Goal: Task Accomplishment & Management: Complete application form

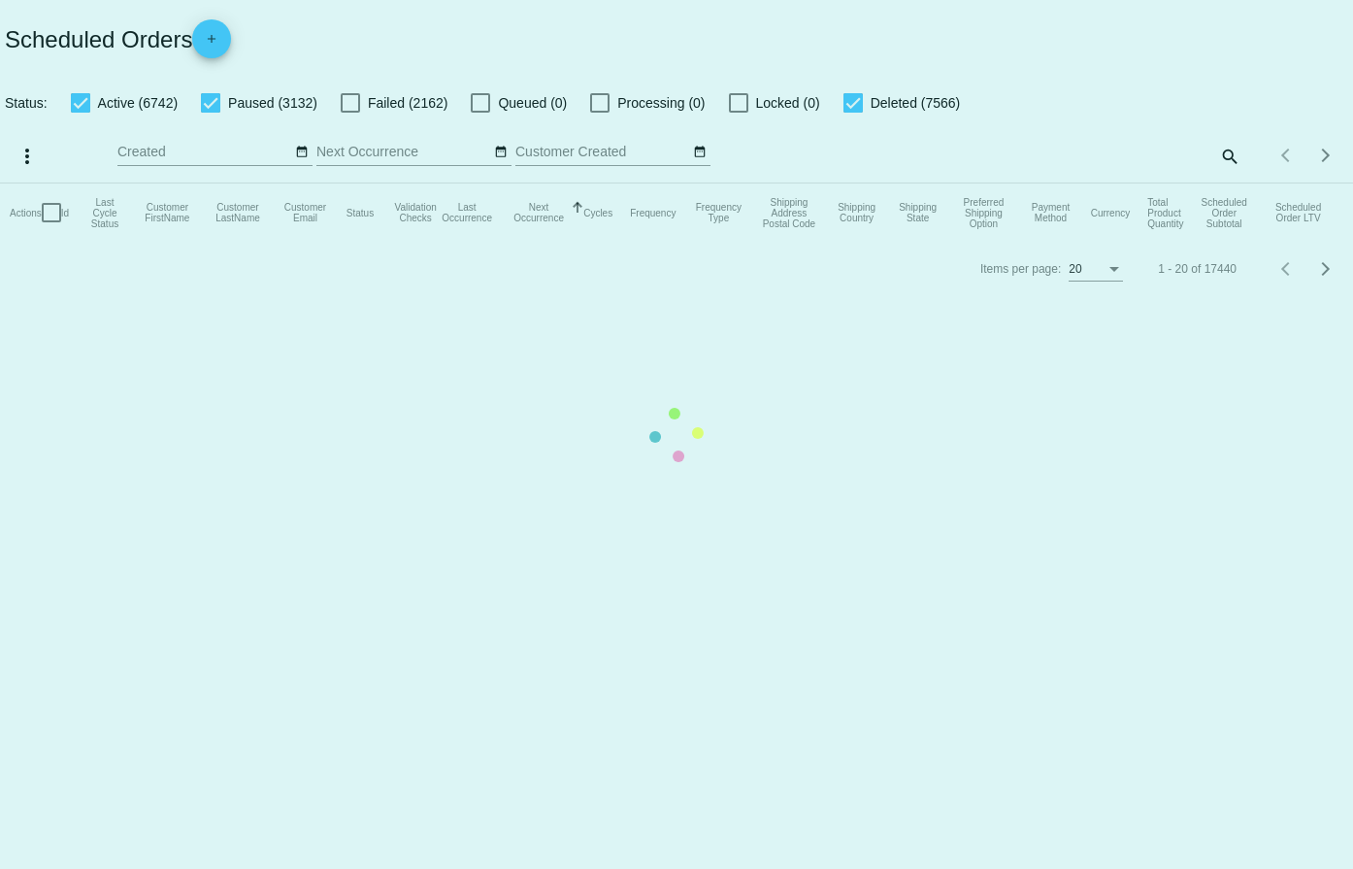
click at [214, 183] on mat-table "Actions Id Last Cycle Status Customer FirstName Customer LastName Customer Emai…" at bounding box center [676, 212] width 1353 height 58
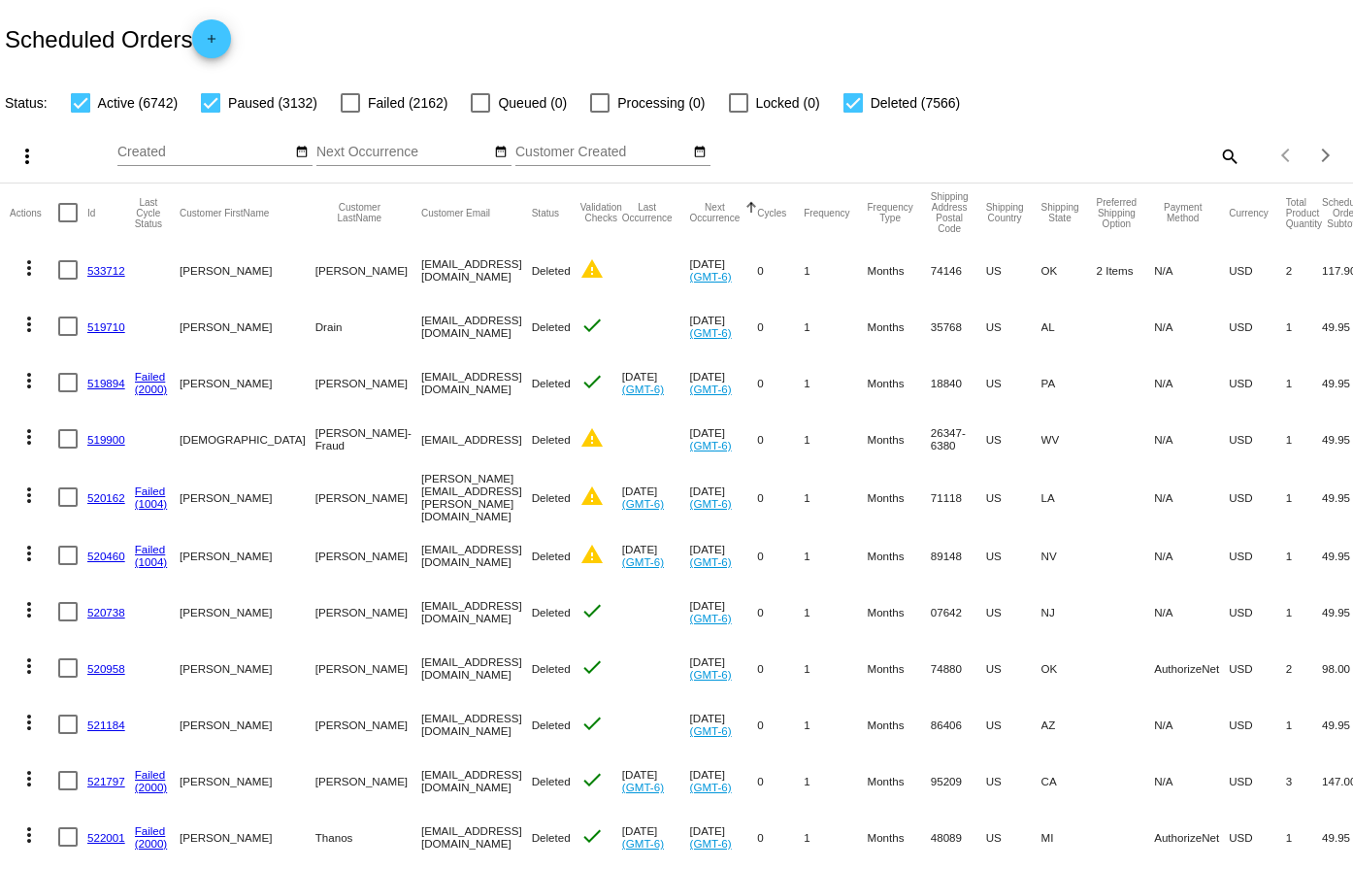
click at [203, 42] on link "add" at bounding box center [211, 38] width 39 height 39
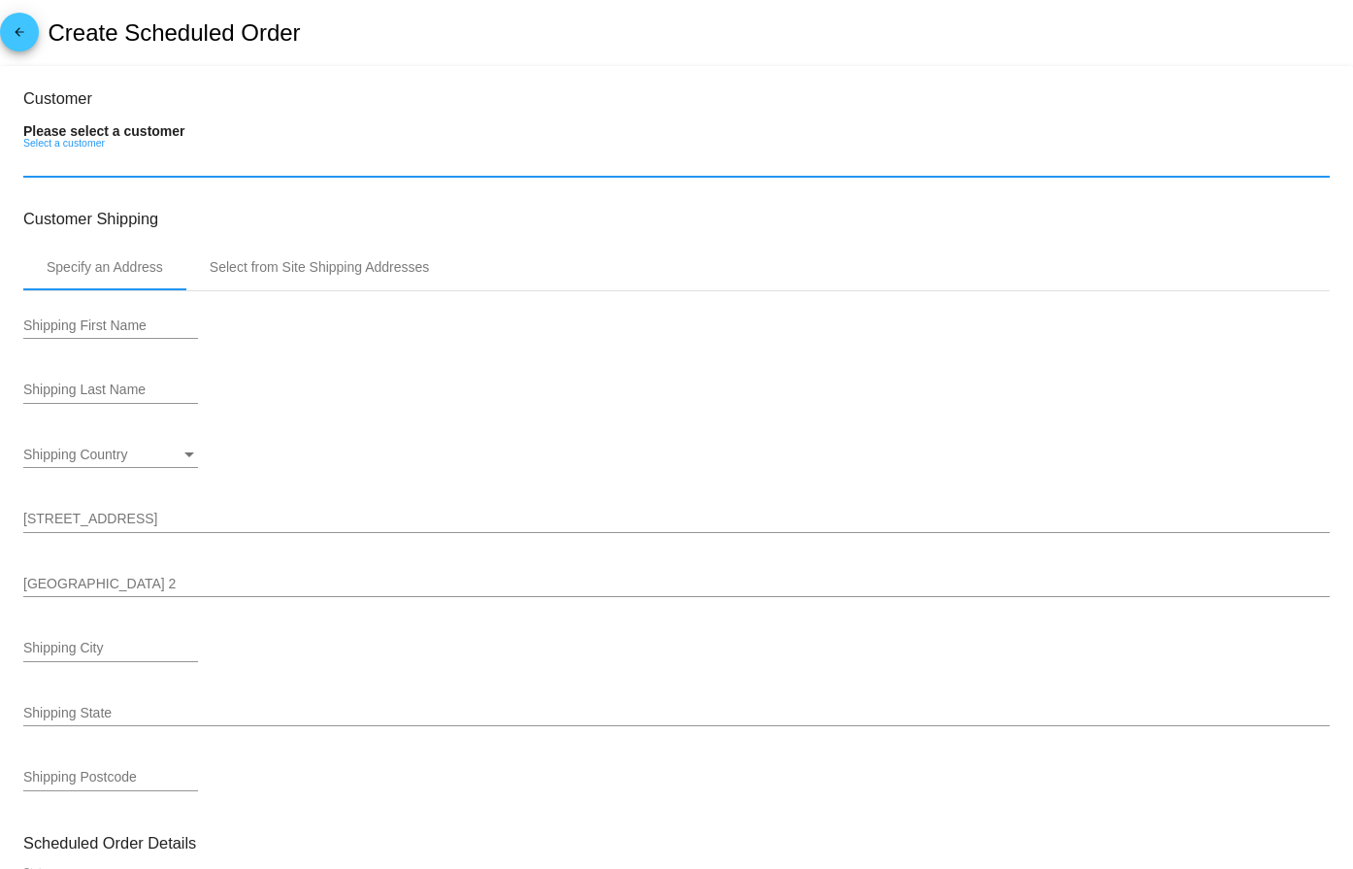
click at [101, 163] on input "Select a customer" at bounding box center [676, 163] width 1307 height 16
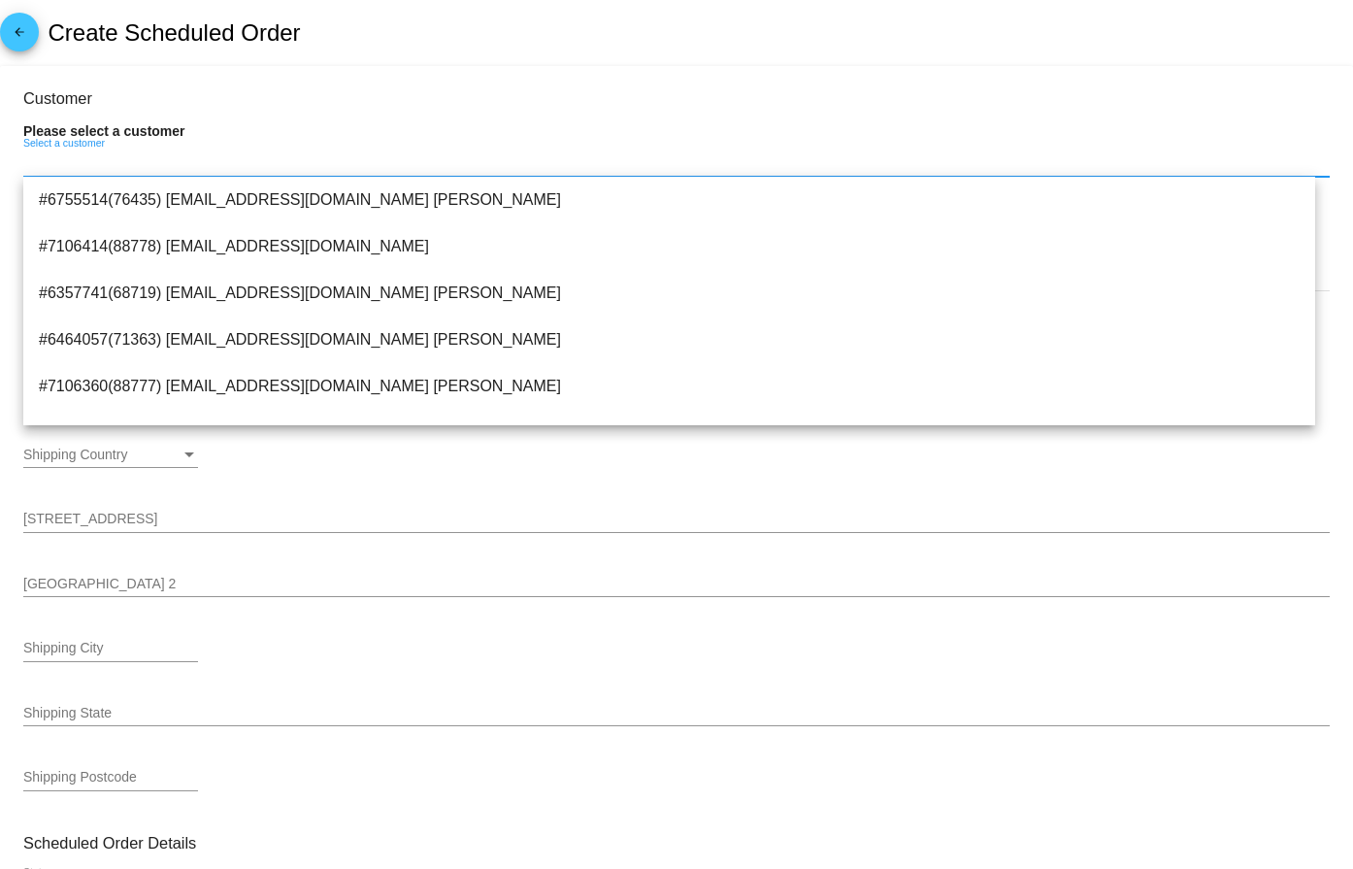
paste input "[EMAIL_ADDRESS][DOMAIN_NAME]"
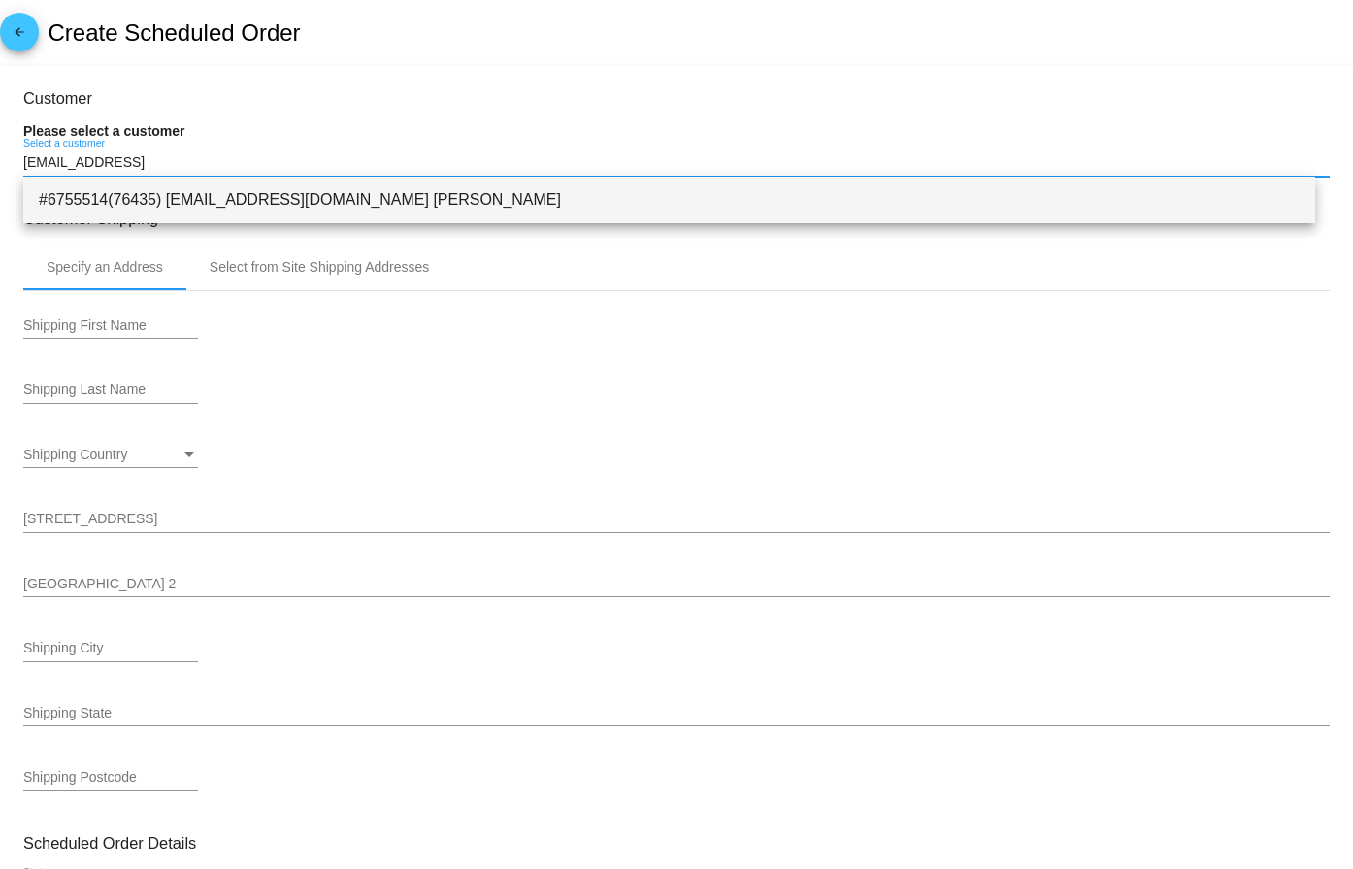
type input "[EMAIL_ADDRESS]"
click at [370, 196] on span "#6755514(76435) [EMAIL_ADDRESS][DOMAIN_NAME] [PERSON_NAME]" at bounding box center [669, 200] width 1261 height 47
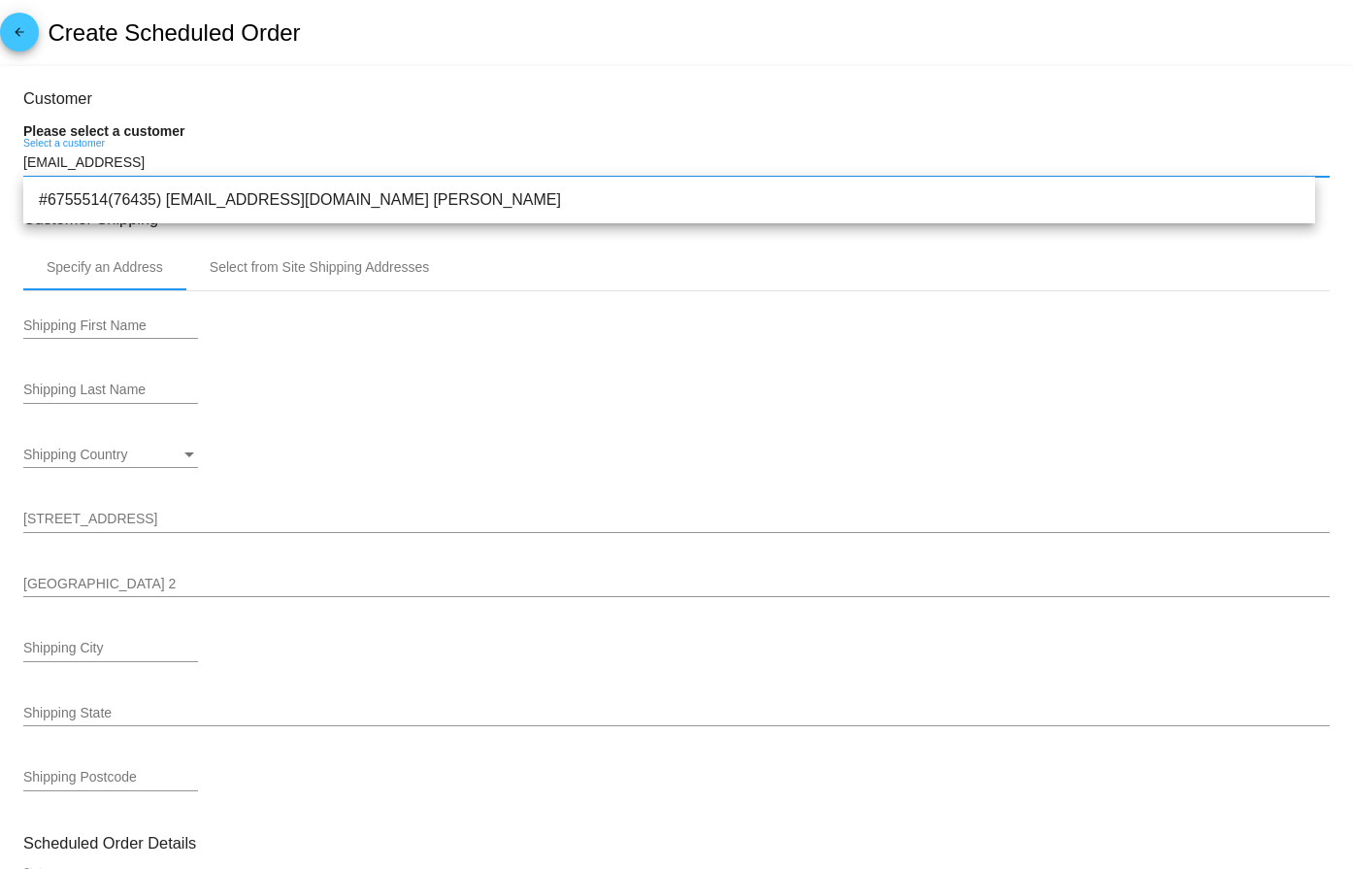
type input "[PERSON_NAME]"
type input "P.O. Box 796"
type input "Sundown"
type input "79372"
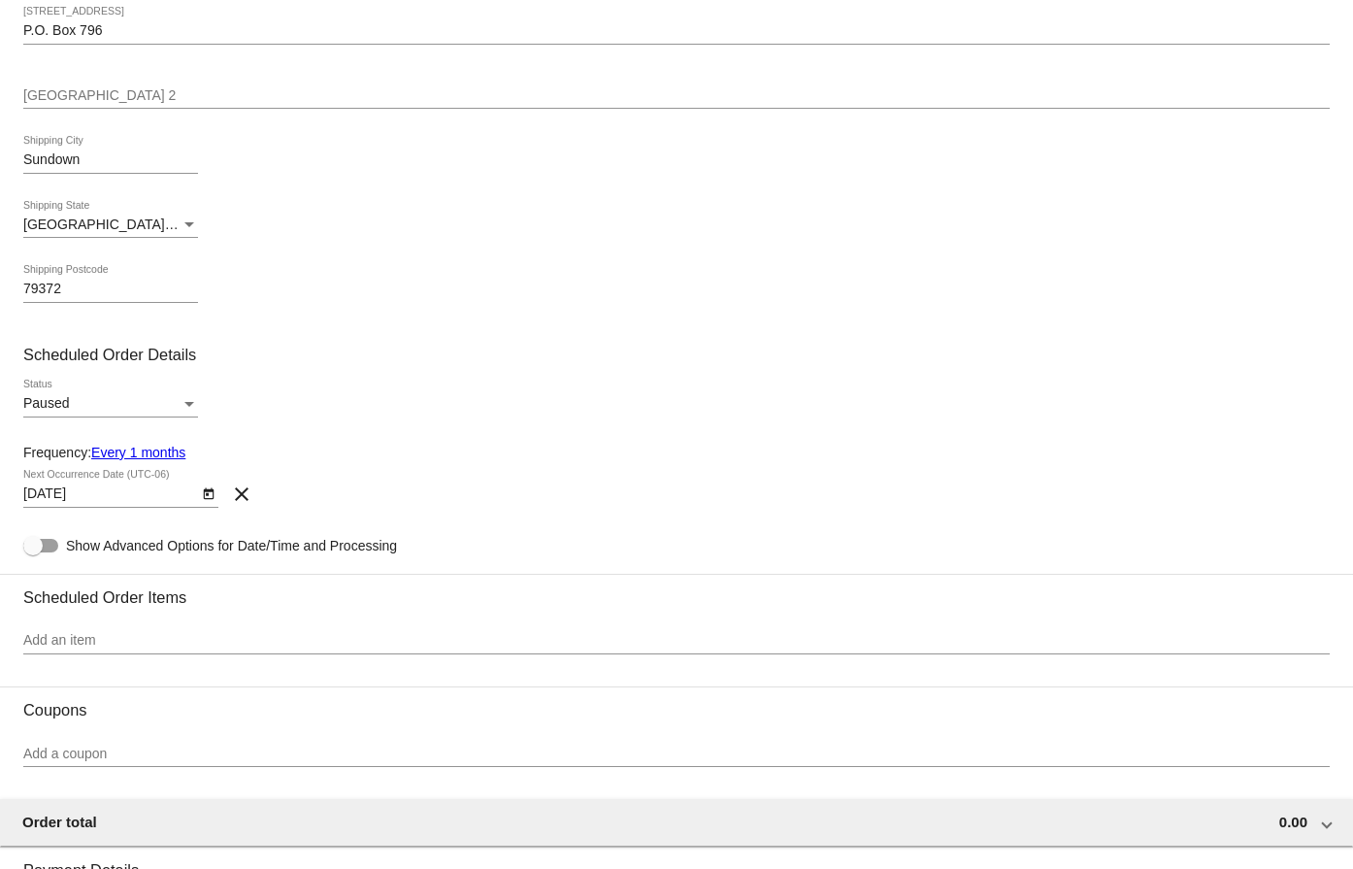
scroll to position [582, 0]
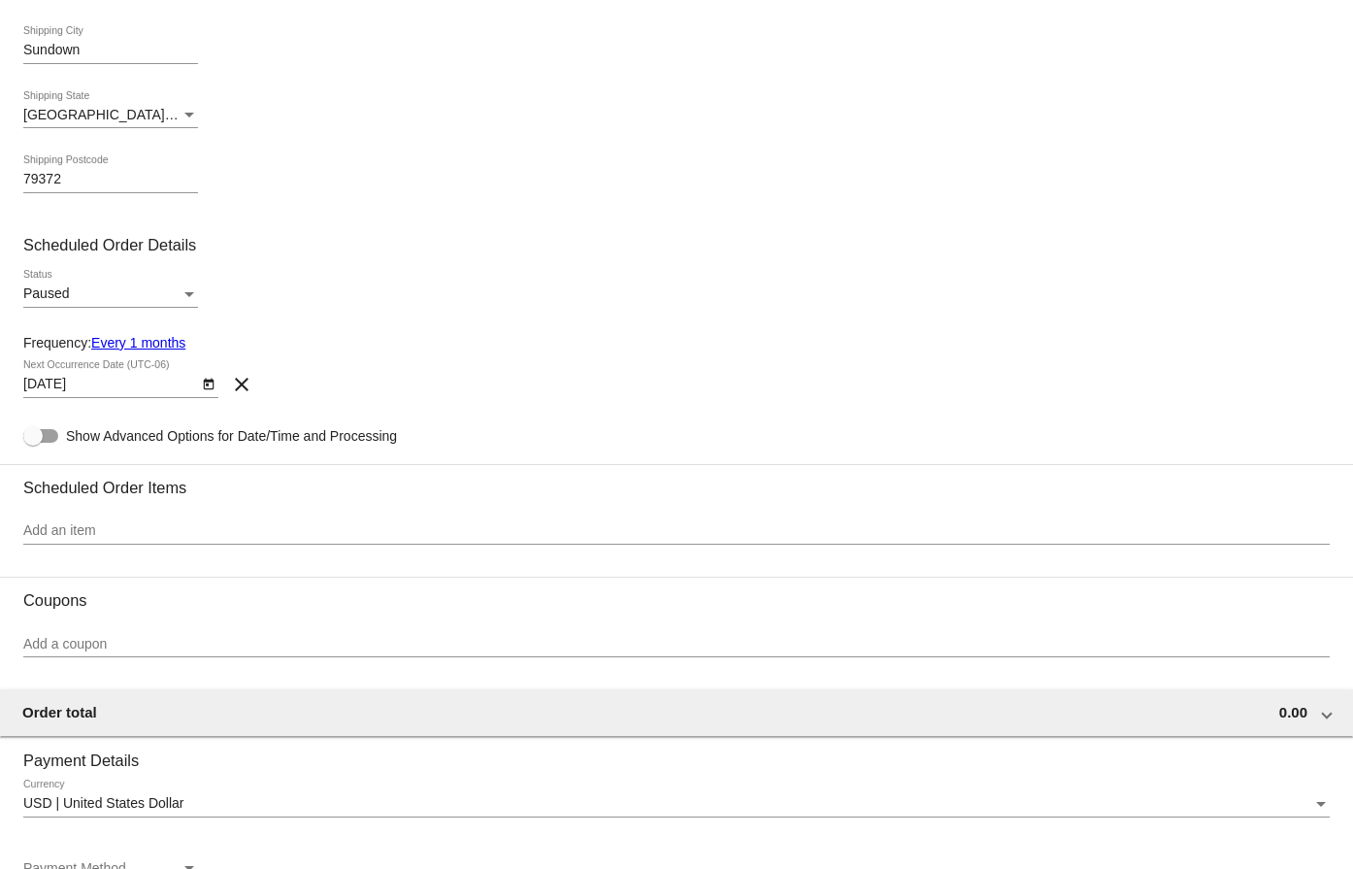
click at [200, 386] on button "Open calendar" at bounding box center [208, 383] width 20 height 20
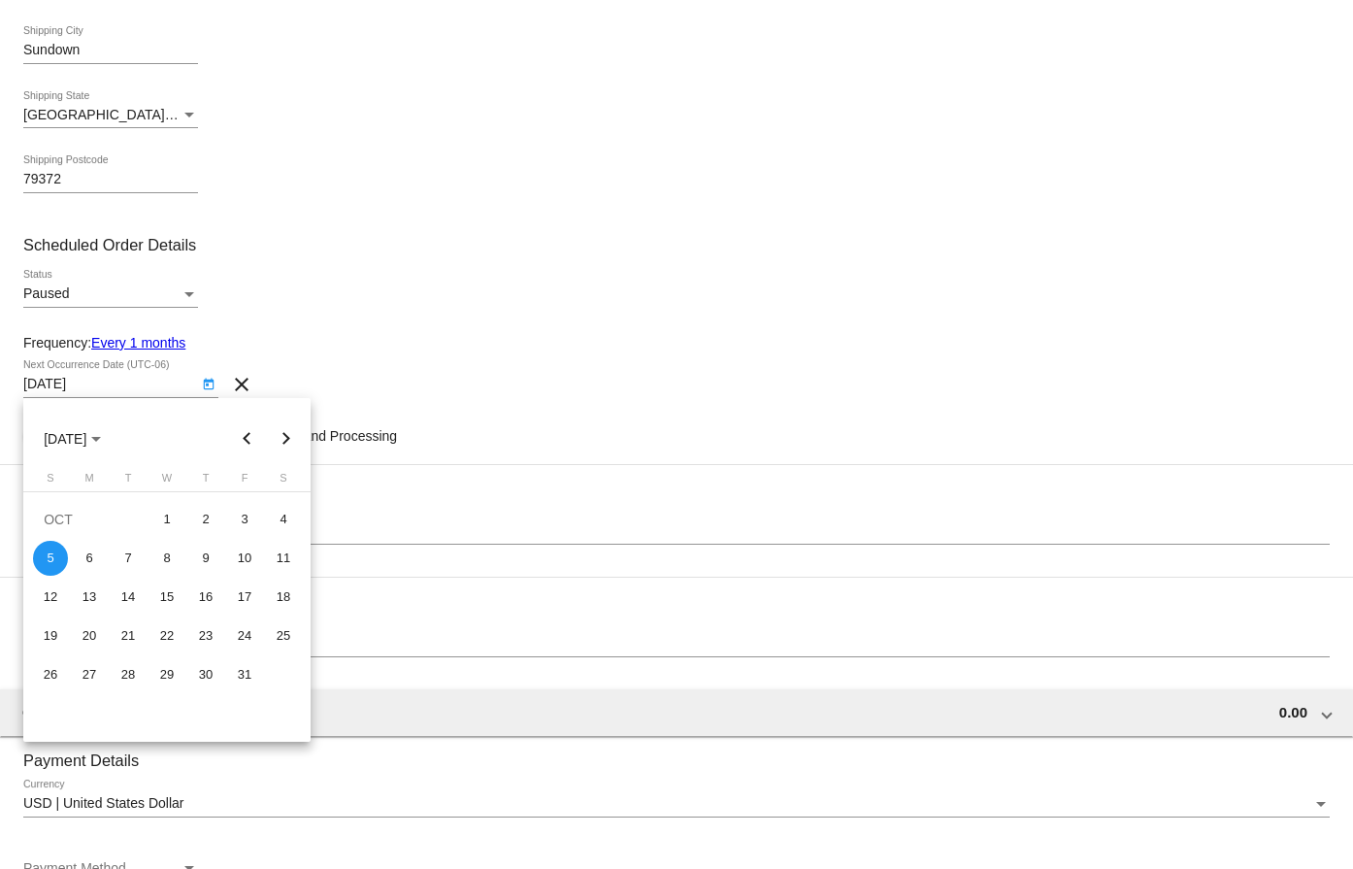
click at [287, 442] on button "Next month" at bounding box center [286, 438] width 39 height 39
click at [242, 442] on button "Previous month" at bounding box center [247, 438] width 39 height 39
click at [171, 552] on div "5" at bounding box center [166, 558] width 35 height 35
type input "[DATE]"
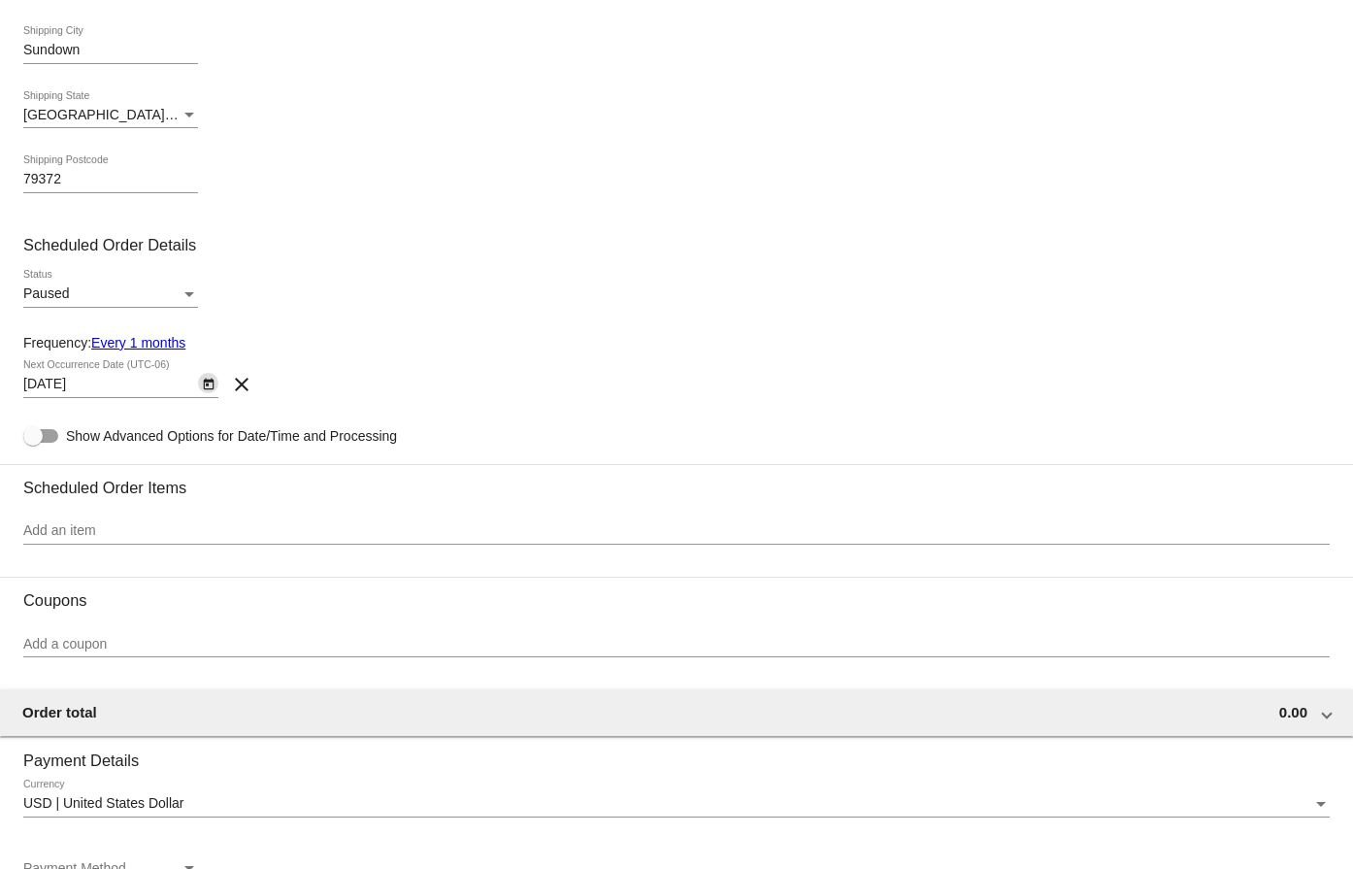
click at [165, 291] on div "Paused" at bounding box center [101, 294] width 157 height 16
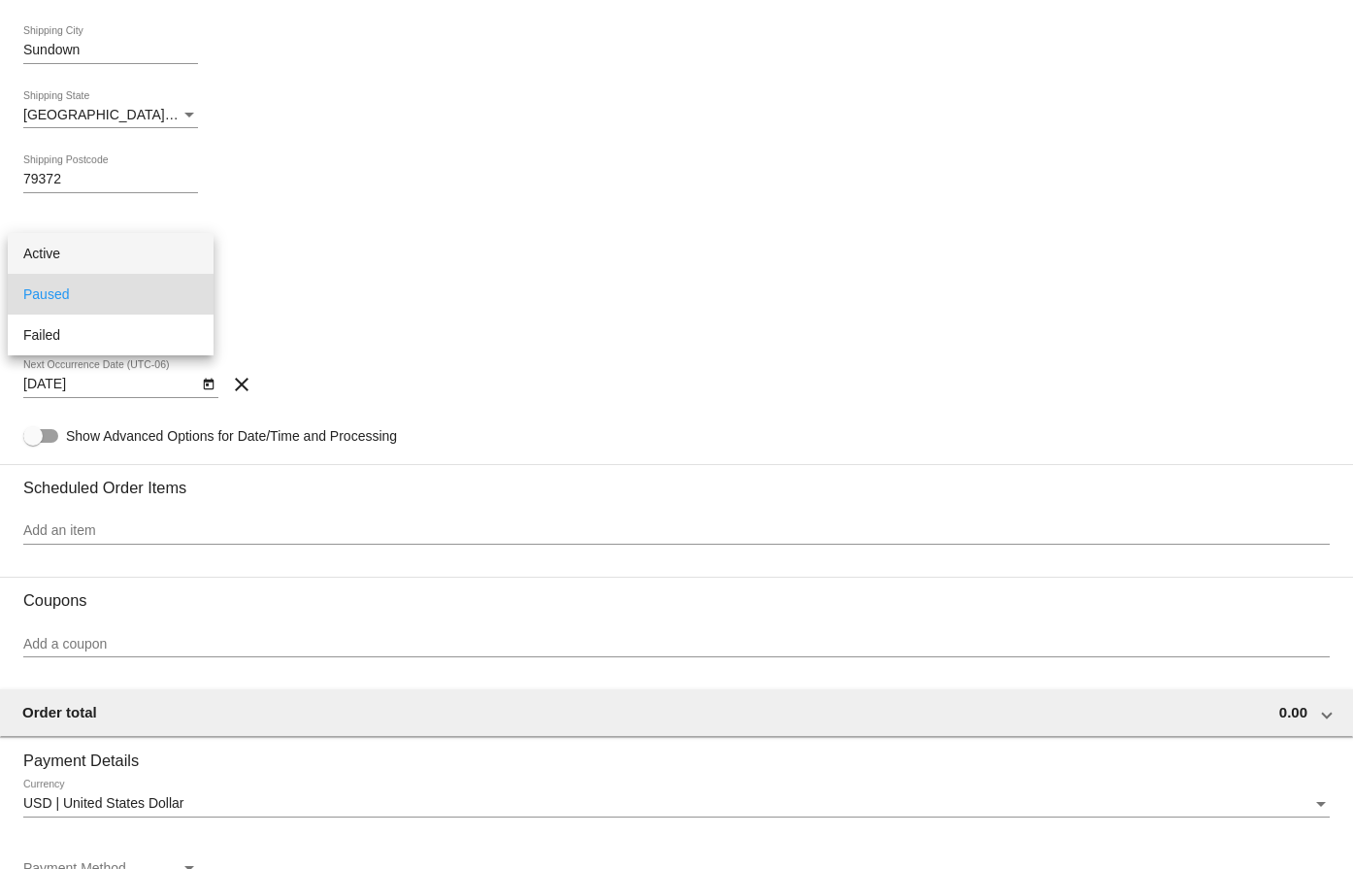
click at [128, 270] on span "Active" at bounding box center [110, 253] width 175 height 41
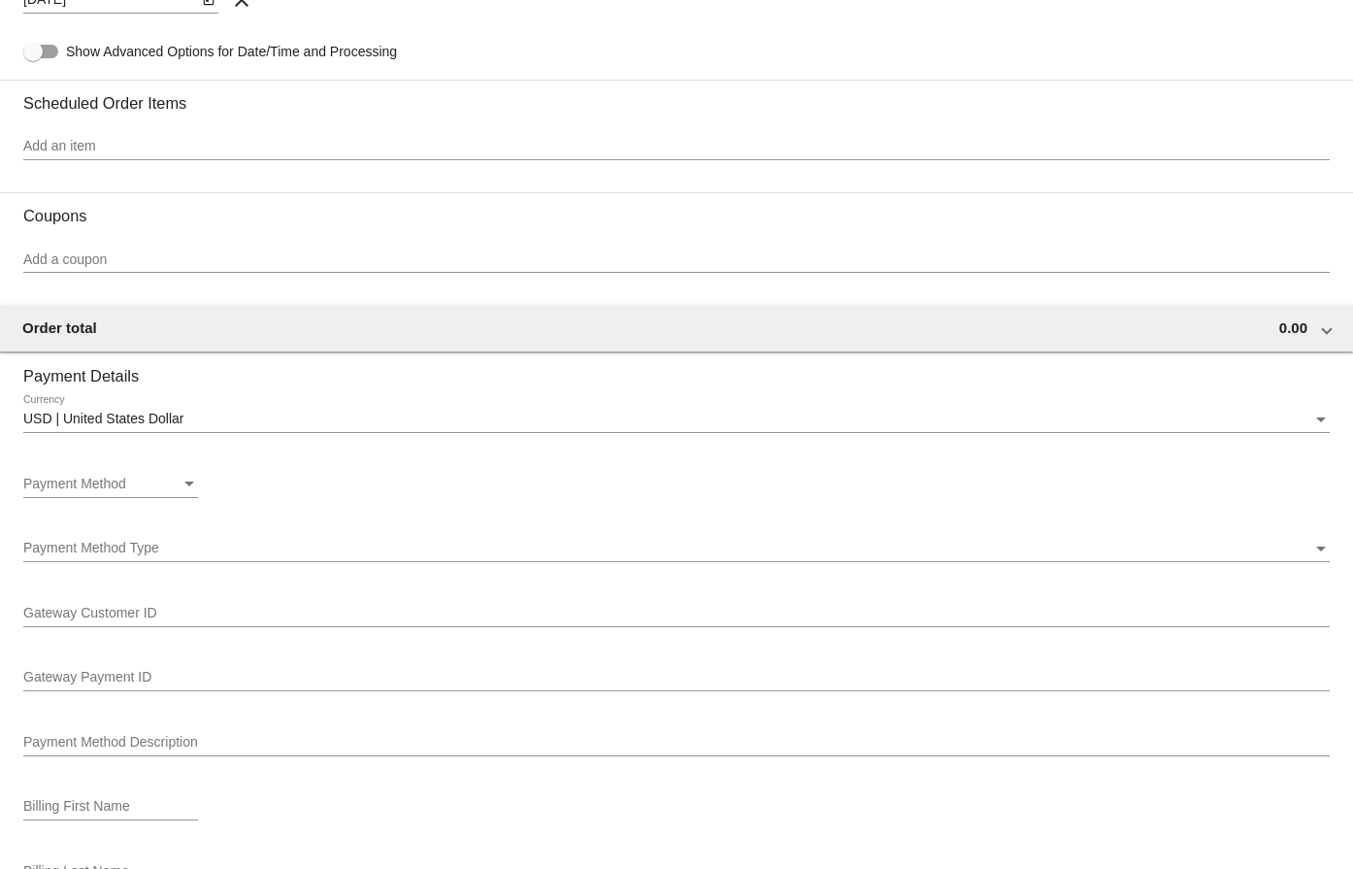
scroll to position [971, 0]
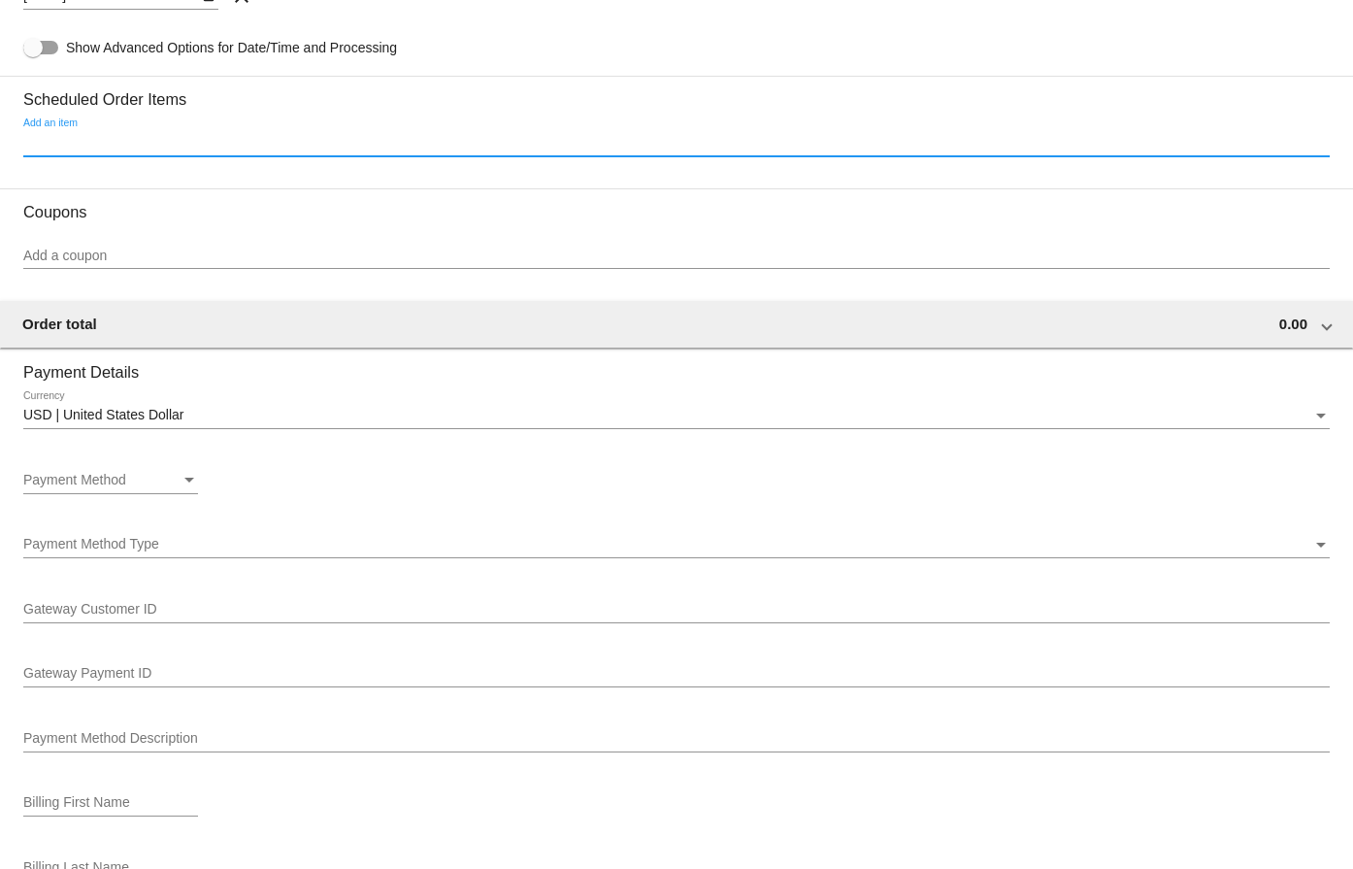
click at [107, 145] on input "Add an item" at bounding box center [676, 143] width 1307 height 16
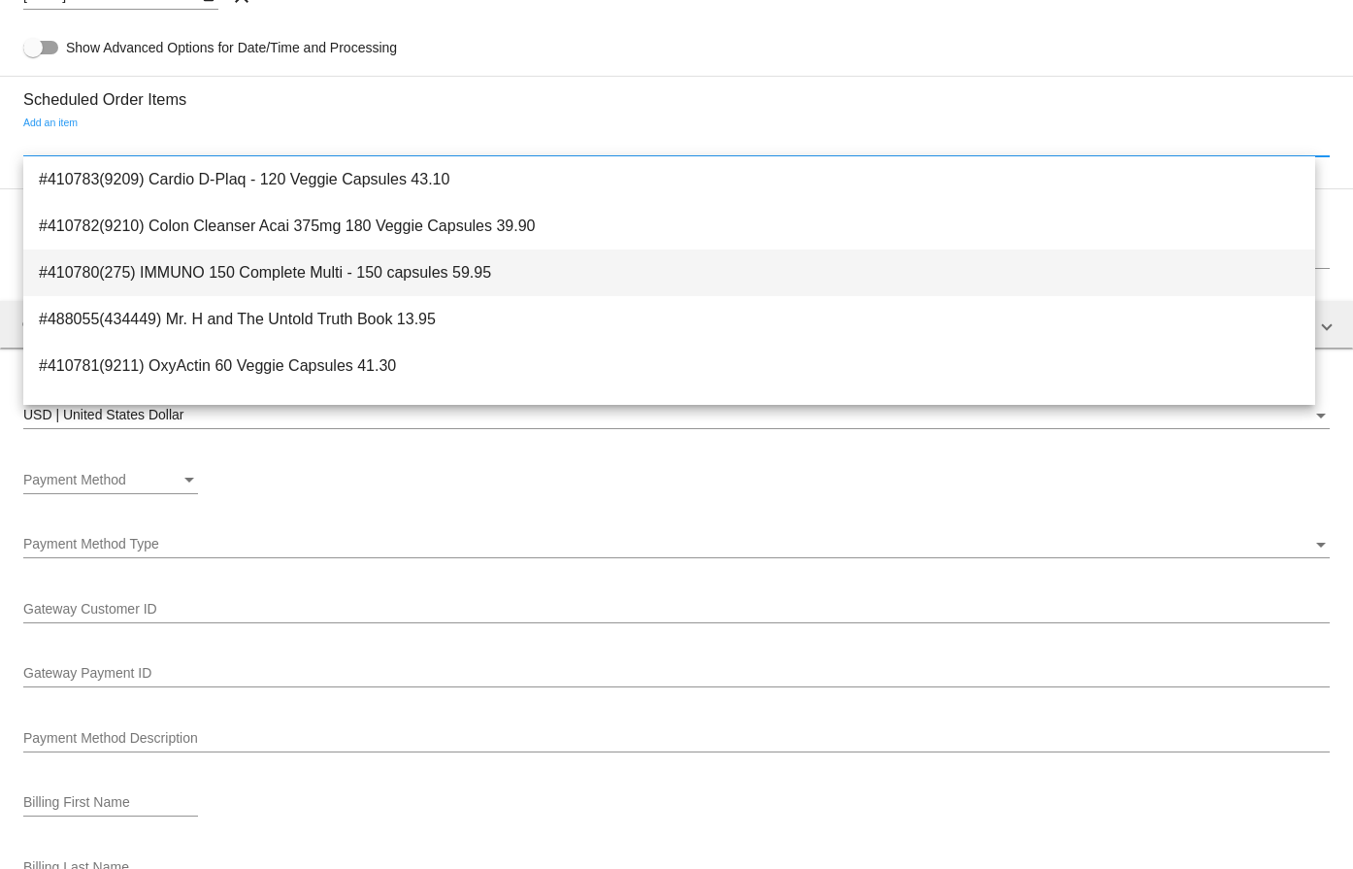
click at [306, 272] on span "#410780(275) IMMUNO 150 Complete Multi - 150 capsules 59.95" at bounding box center [669, 272] width 1261 height 47
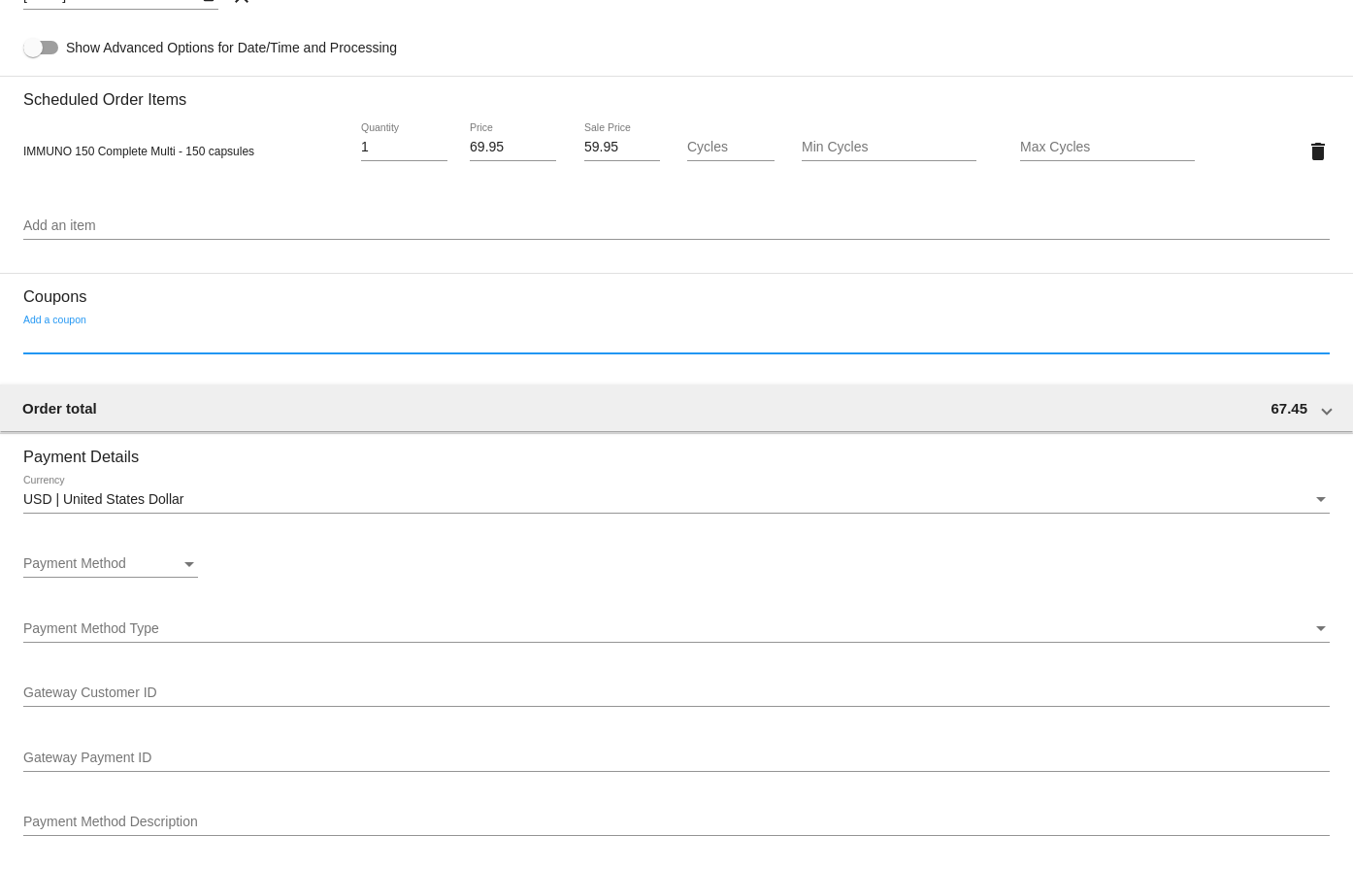
click at [204, 342] on input "Add a coupon" at bounding box center [676, 340] width 1307 height 16
click at [88, 333] on input "Add a coupon" at bounding box center [676, 340] width 1307 height 16
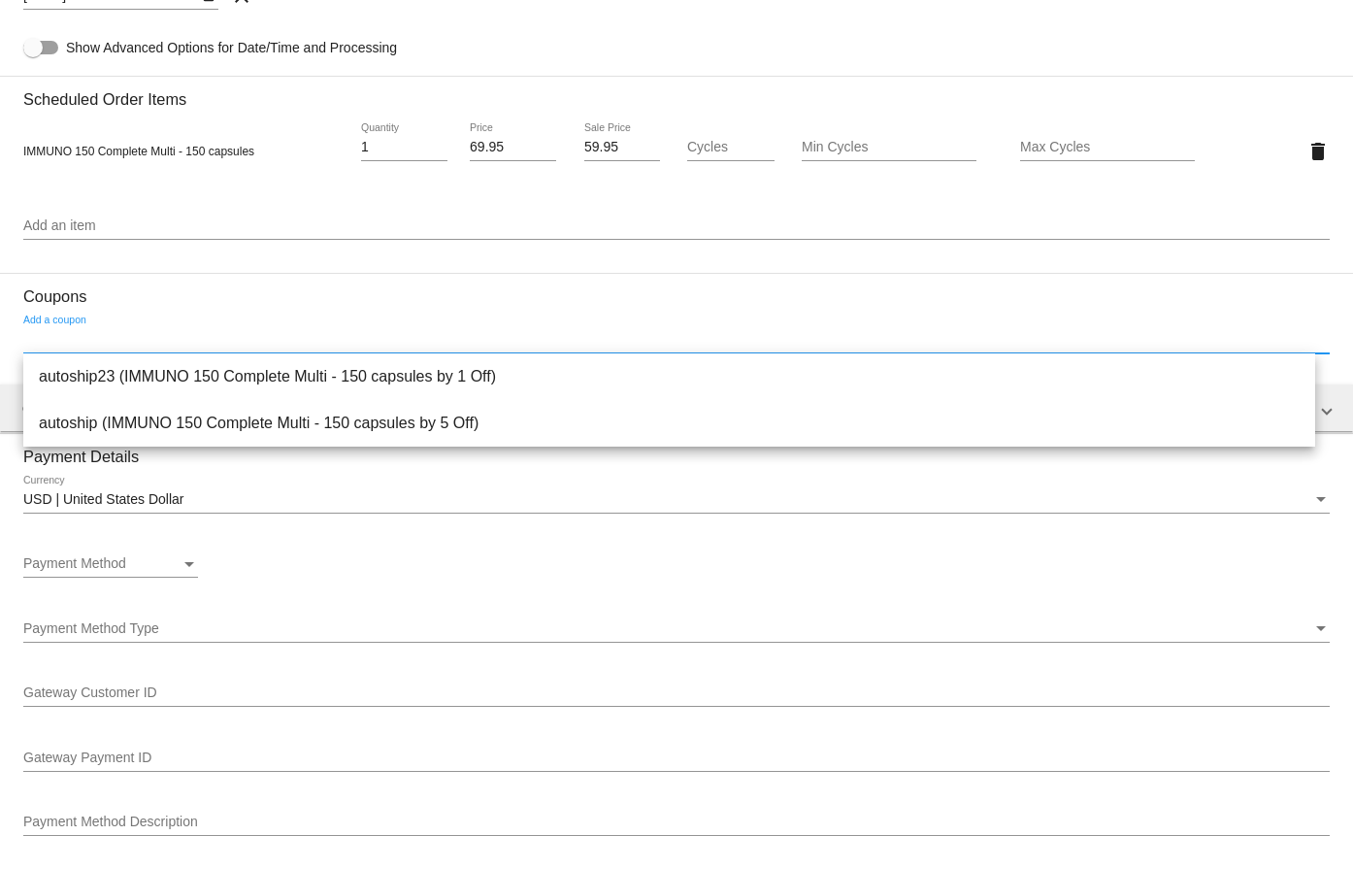
click at [594, 145] on input "59.95" at bounding box center [622, 148] width 76 height 16
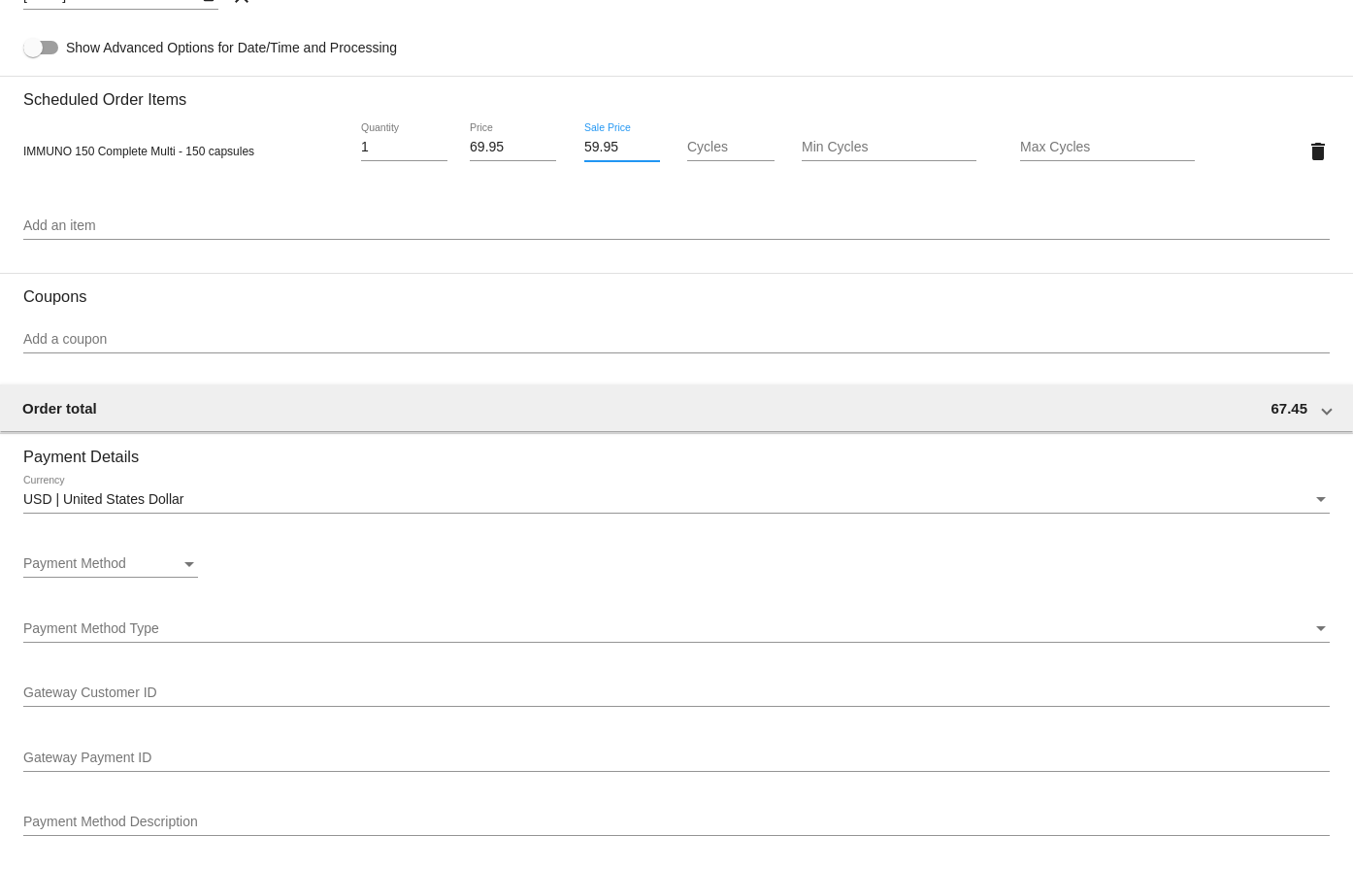
click at [594, 145] on input "59.95" at bounding box center [622, 148] width 76 height 16
type input "55.96"
click at [138, 229] on input "Add an item" at bounding box center [676, 226] width 1307 height 16
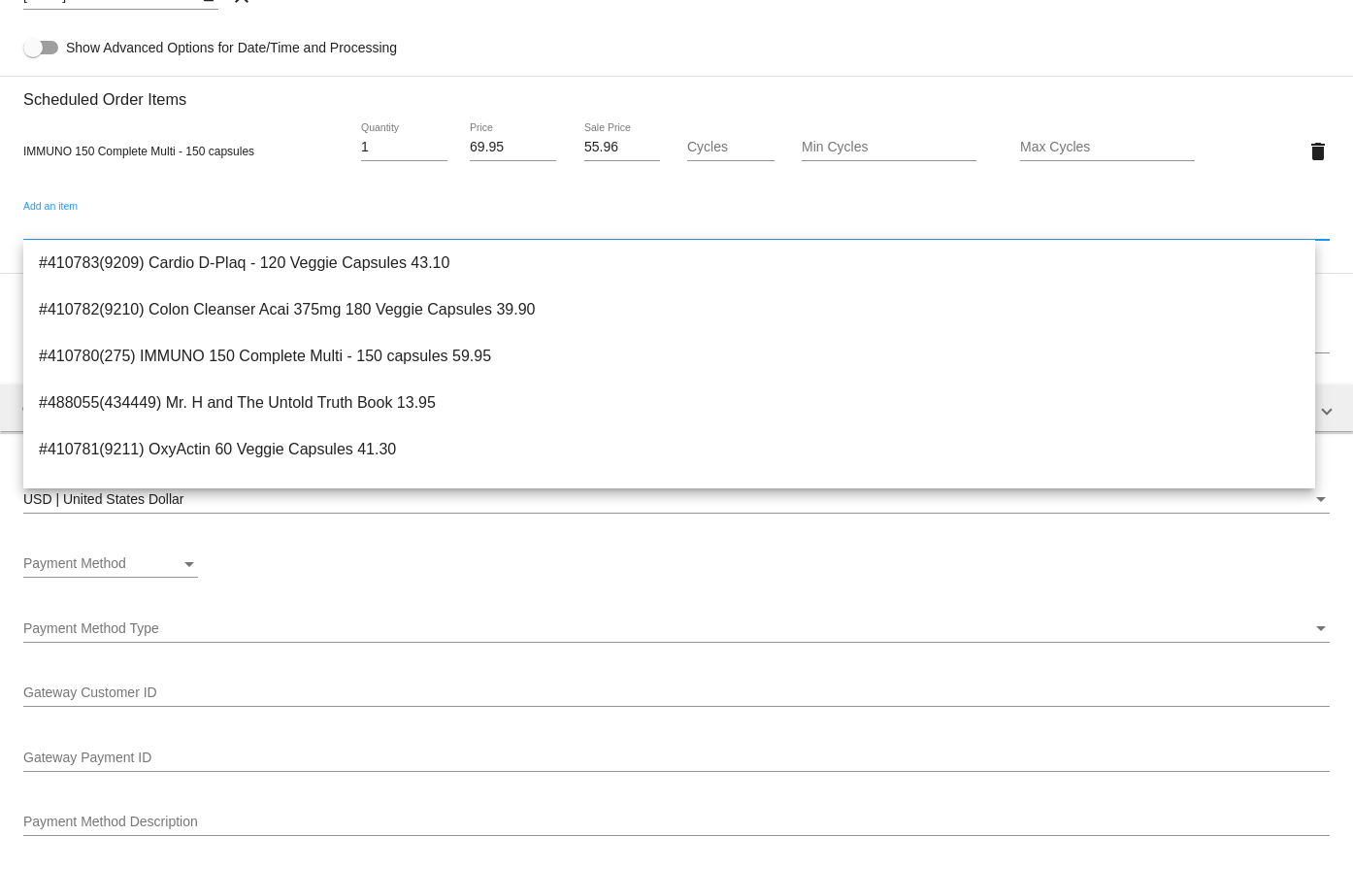
click at [267, 207] on div "Add an item" at bounding box center [676, 221] width 1307 height 38
type input "2"
click at [438, 143] on input "2" at bounding box center [404, 148] width 86 height 16
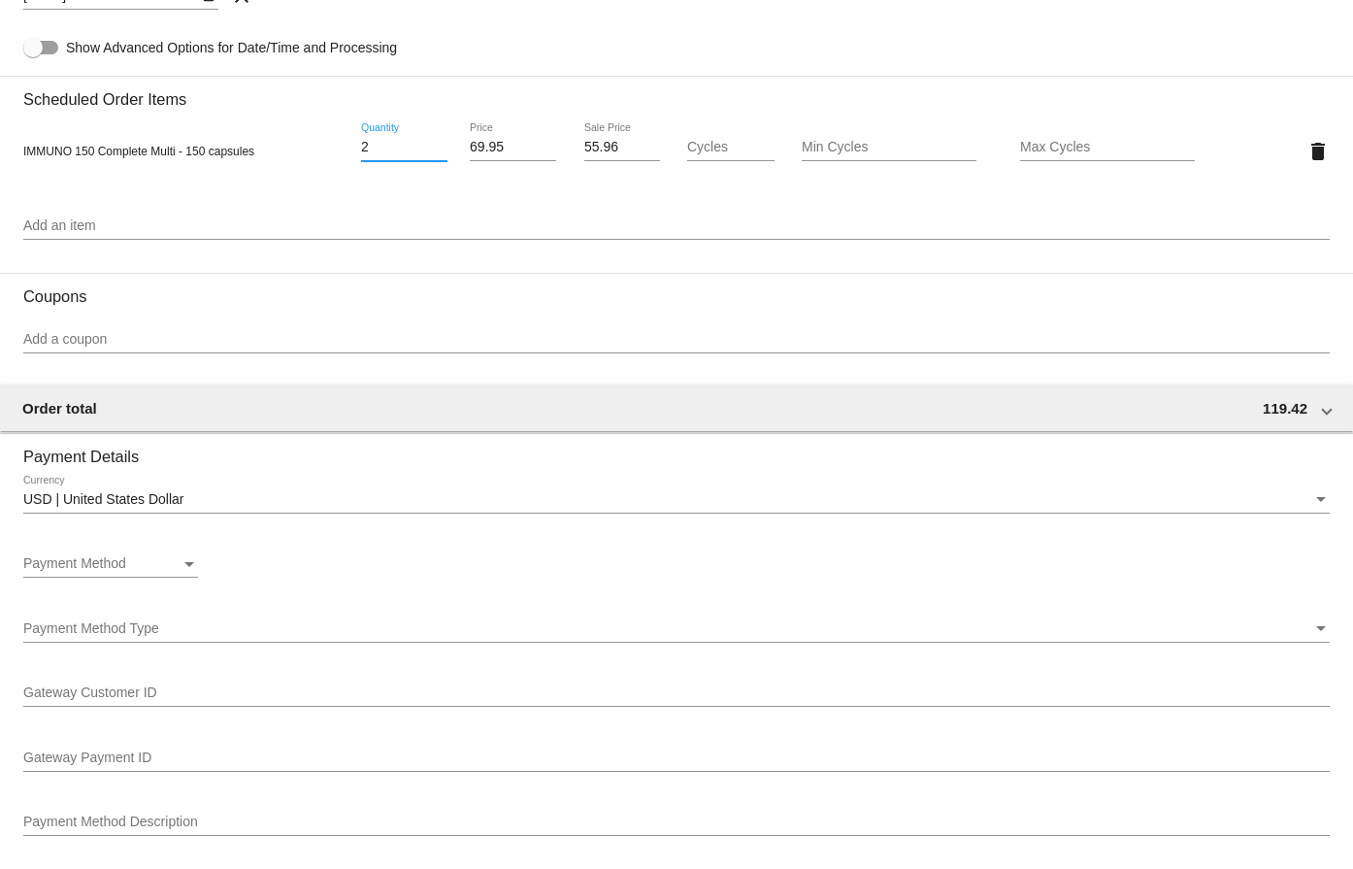
click at [458, 95] on h3 "Scheduled Order Items" at bounding box center [676, 92] width 1307 height 33
click at [142, 562] on div "Payment Method" at bounding box center [101, 564] width 157 height 16
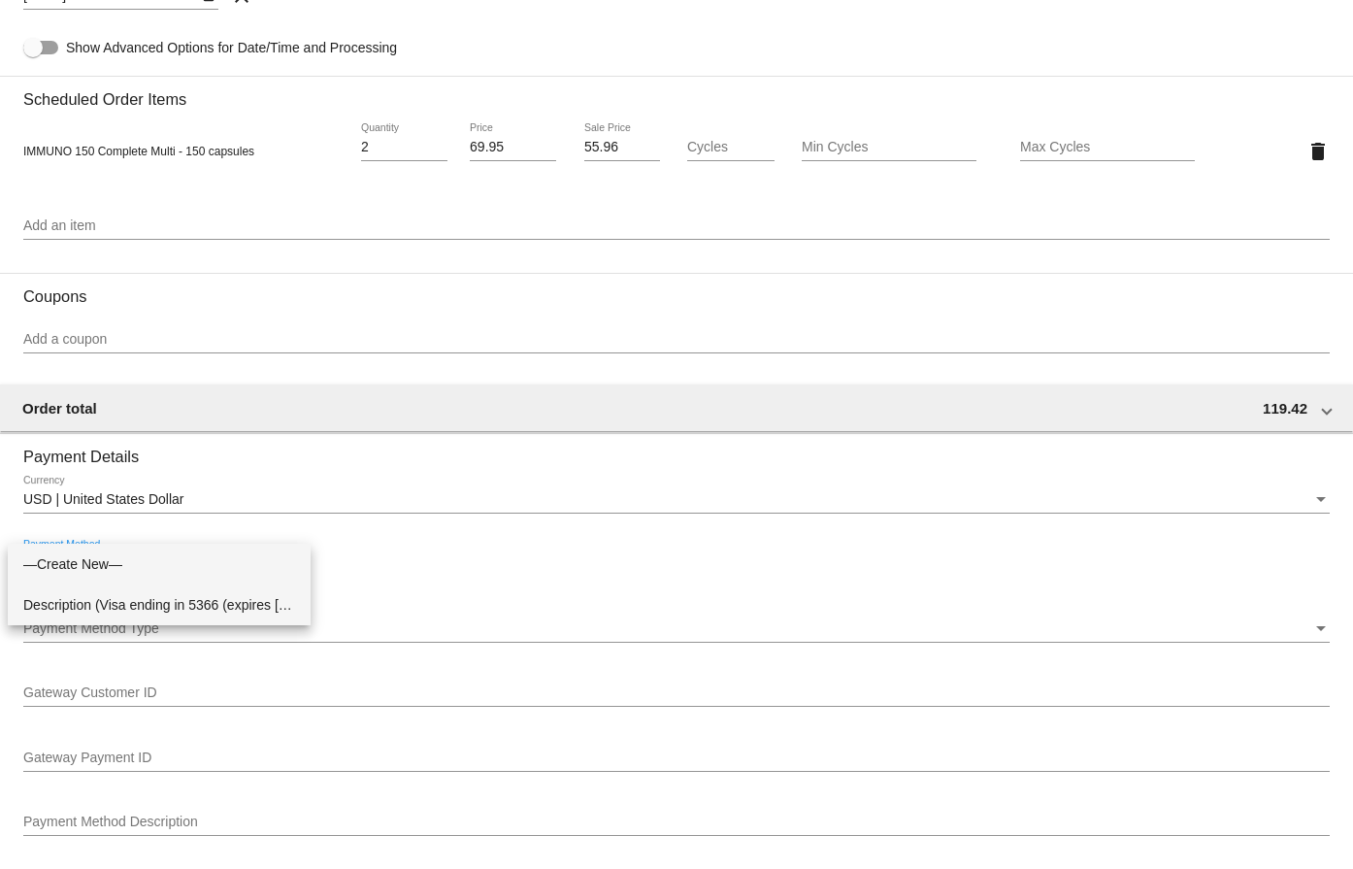
click at [144, 592] on span "Description (Visa ending in 5366 (expires [CREDIT_CARD_DATA])) GatewayCustomerI…" at bounding box center [159, 604] width 272 height 41
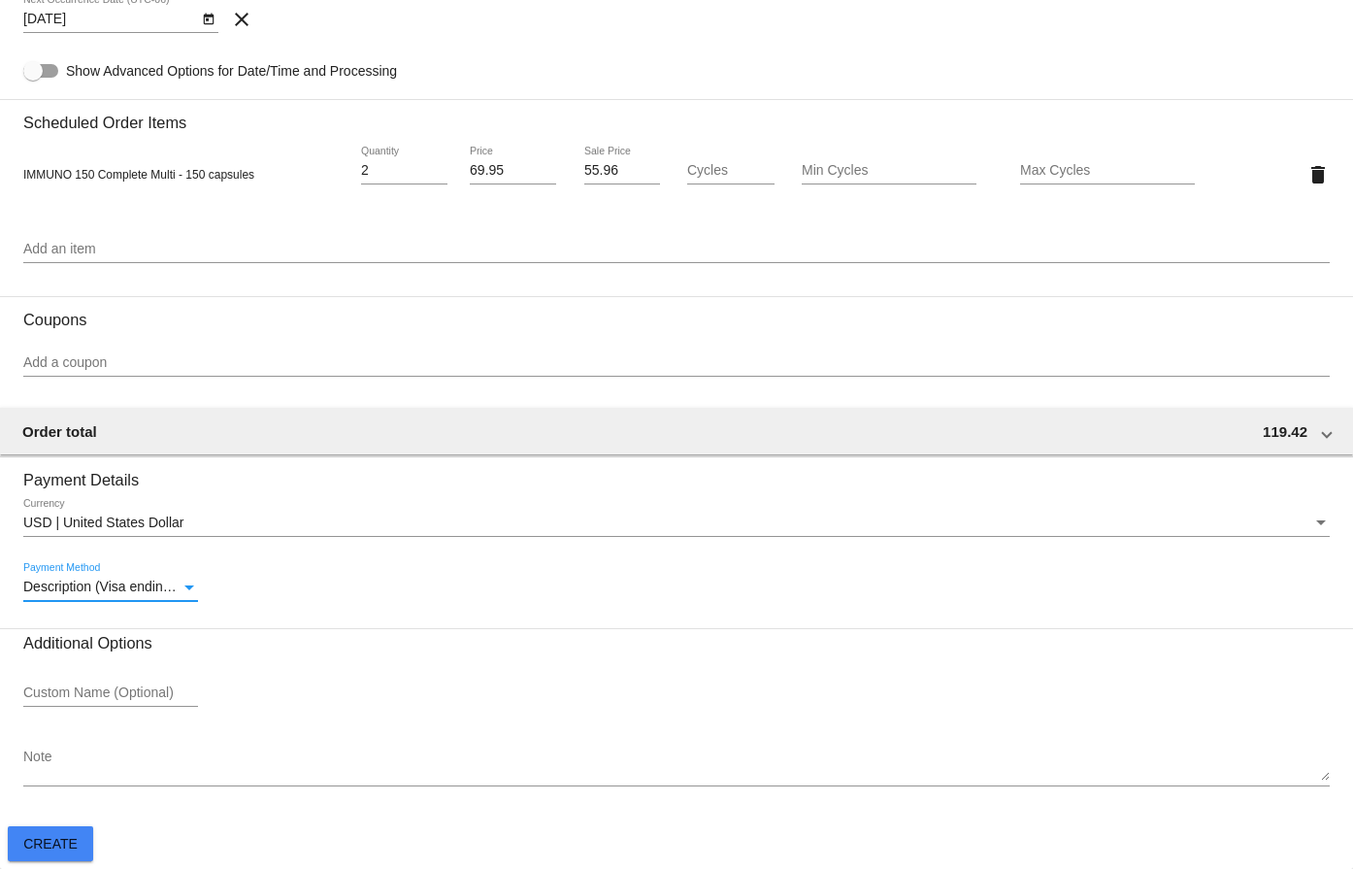
scroll to position [947, 0]
click at [197, 774] on textarea "Note" at bounding box center [676, 764] width 1307 height 31
click at [100, 780] on div "Note" at bounding box center [676, 759] width 1307 height 53
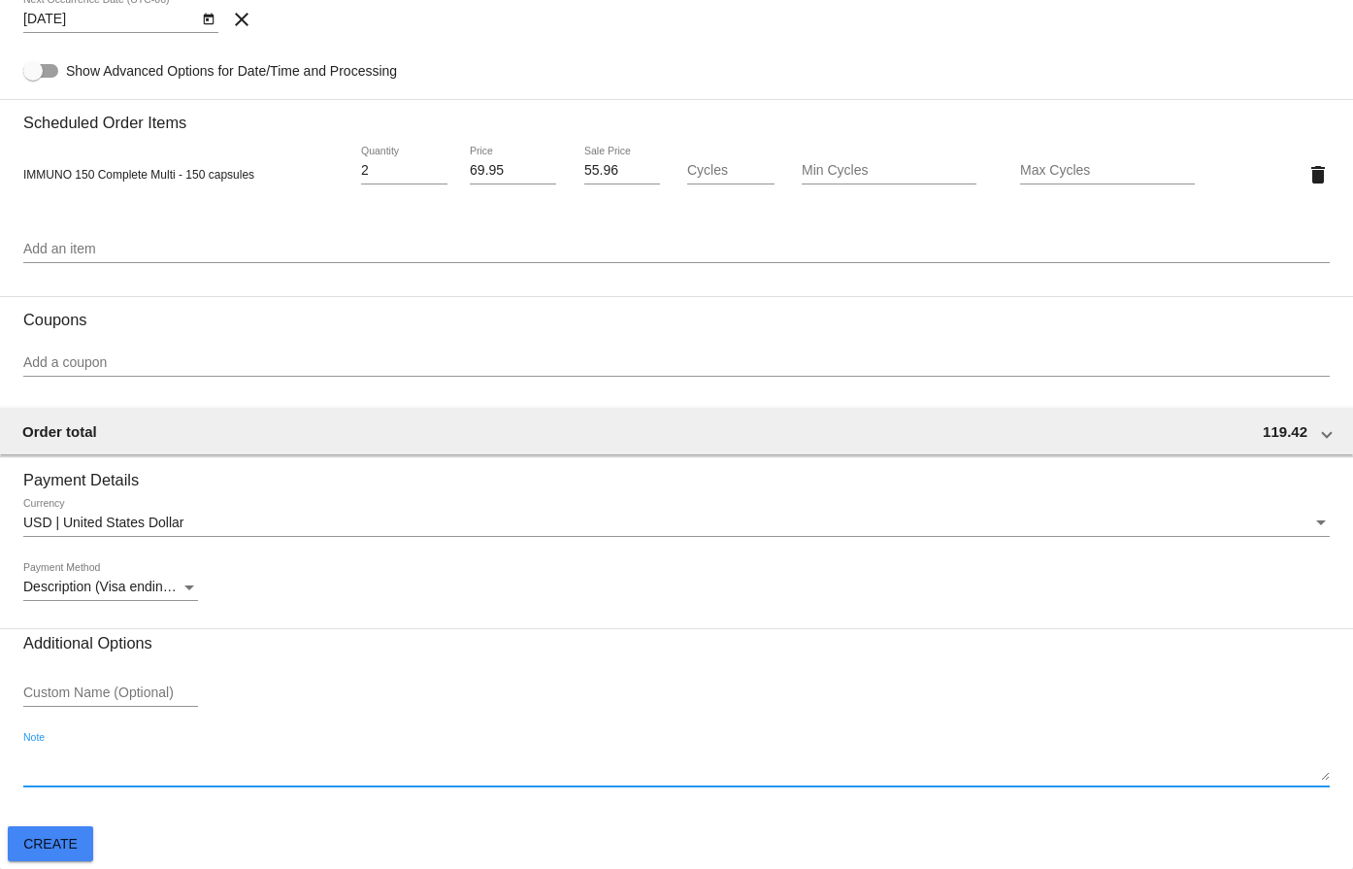
paste textarea "TJ*/Auto-ship"
type textarea "TJ*/Auto-ship"
click at [65, 851] on span "Create" at bounding box center [50, 844] width 54 height 16
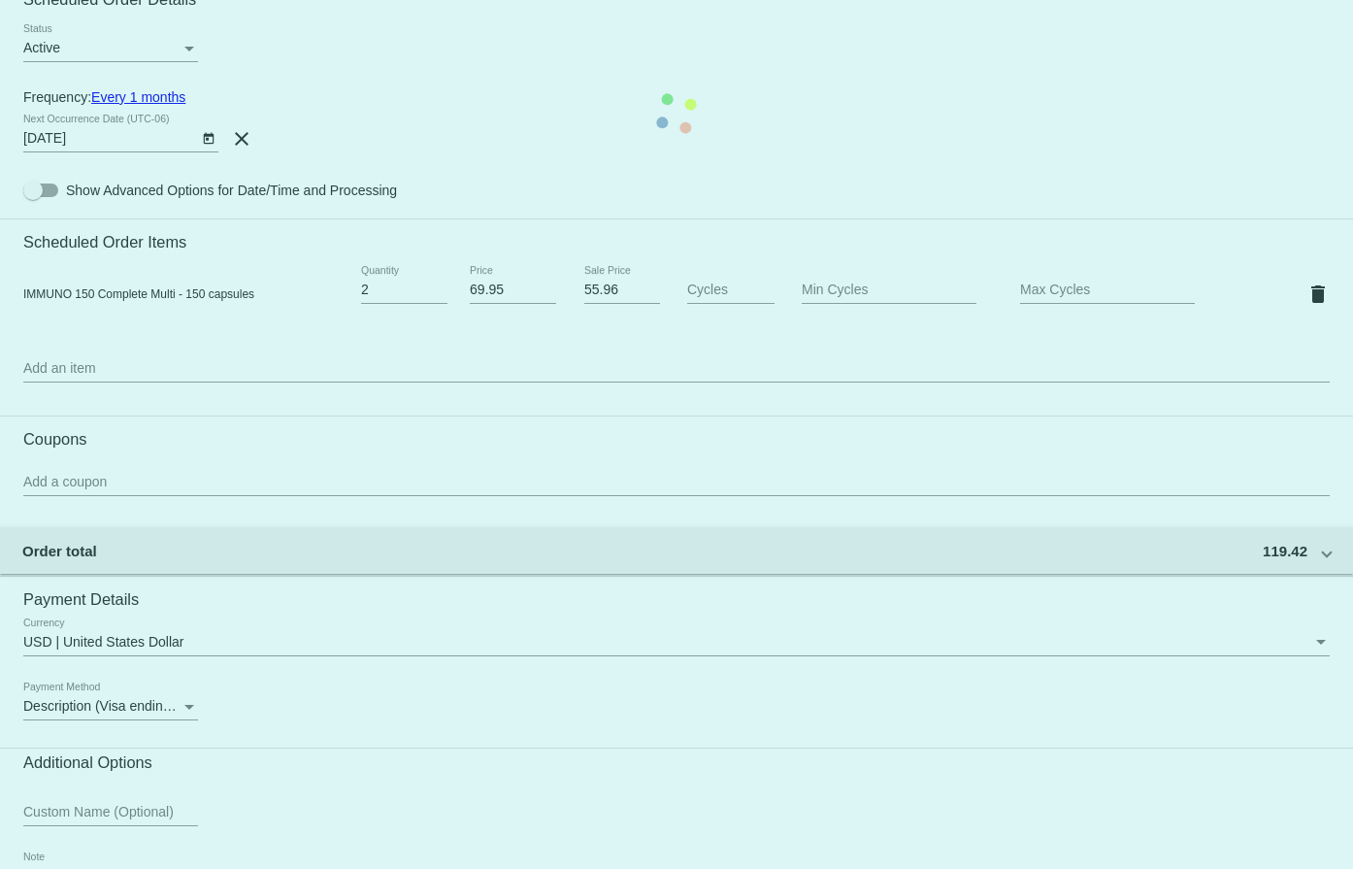
scroll to position [268, 0]
